Goal: Transaction & Acquisition: Purchase product/service

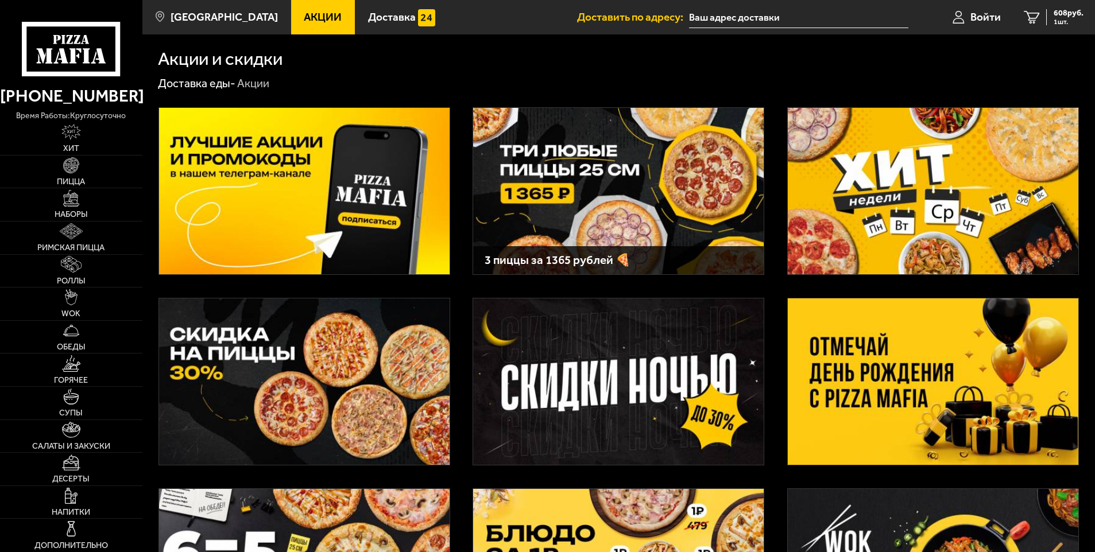
click at [623, 204] on img at bounding box center [618, 191] width 290 height 166
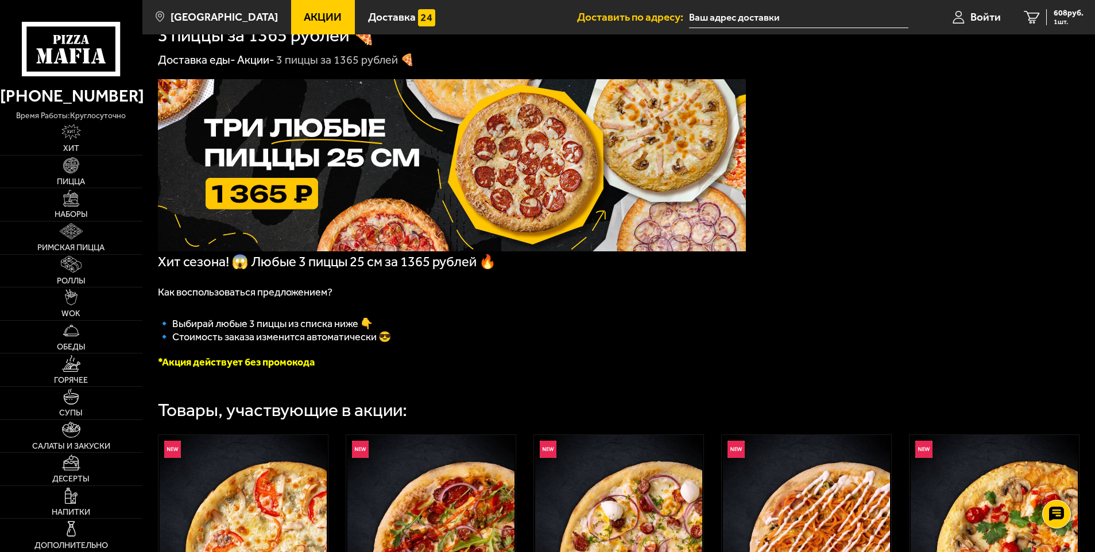
scroll to position [311, 0]
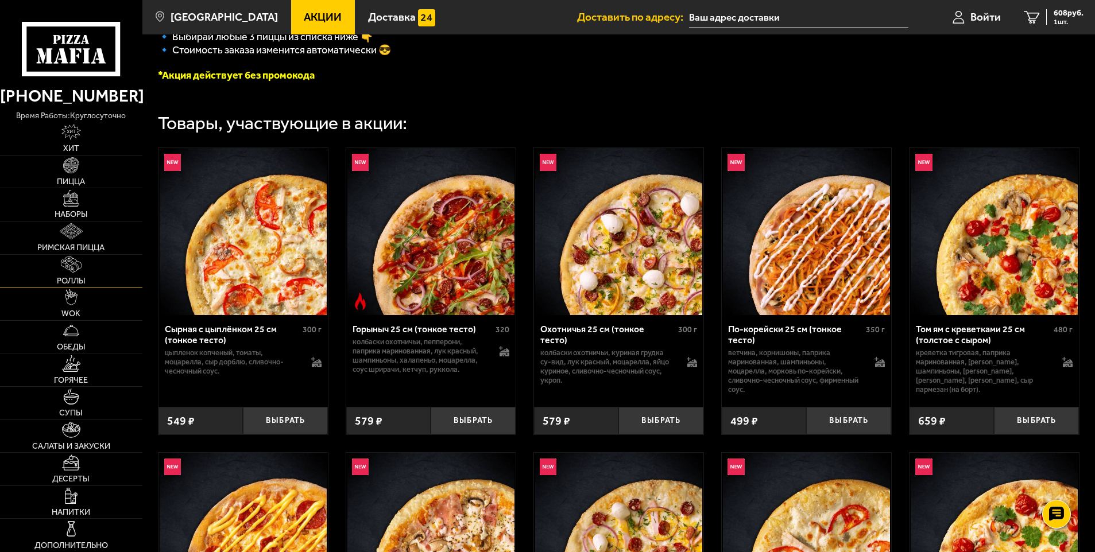
click at [77, 272] on img at bounding box center [71, 264] width 21 height 16
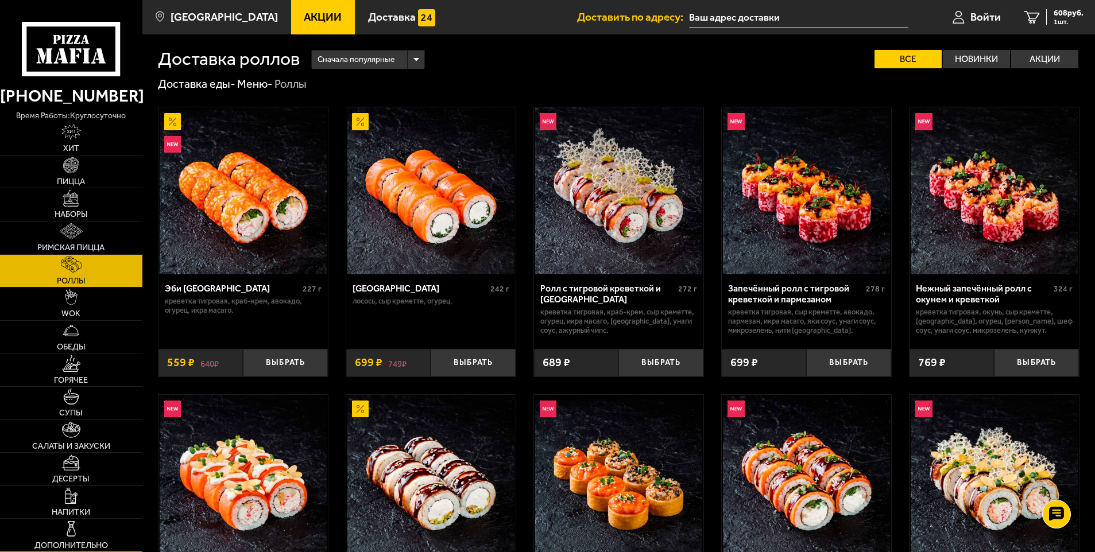
click at [92, 534] on link "Дополнительно" at bounding box center [71, 535] width 142 height 33
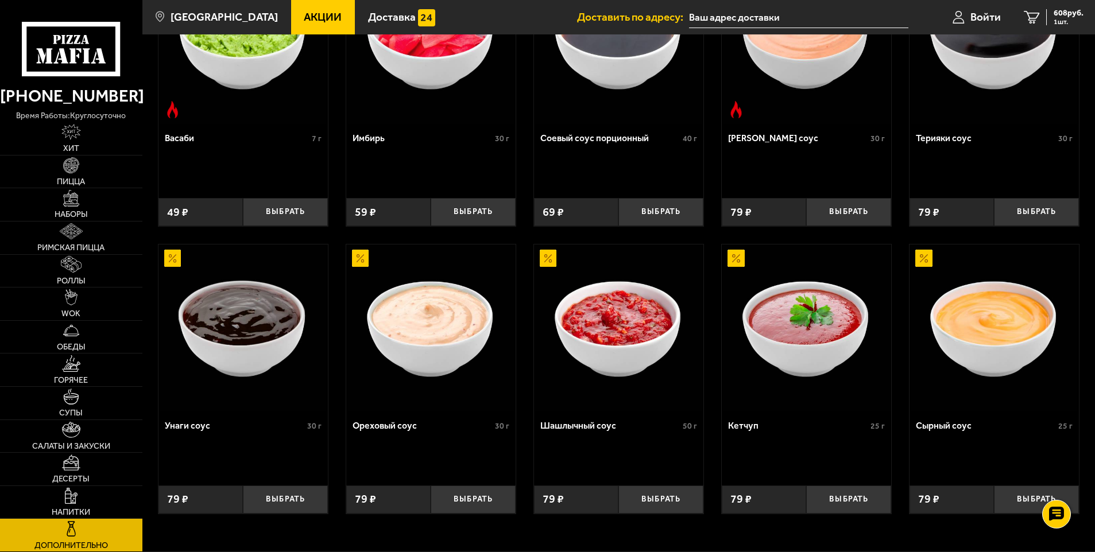
scroll to position [459, 0]
